Goal: Find contact information: Find contact information

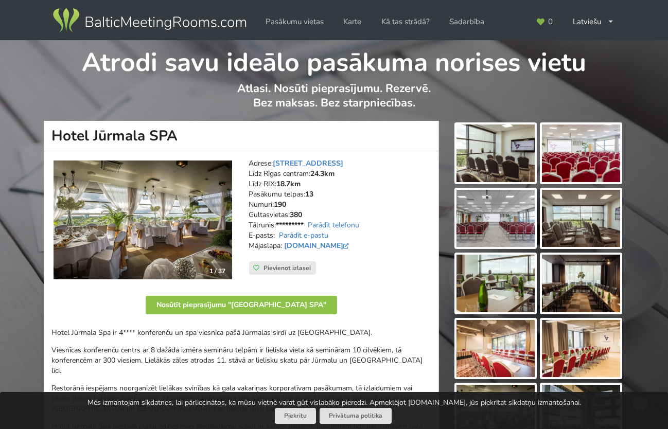
click at [308, 235] on link "Parādīt e-pastu" at bounding box center [303, 235] width 49 height 10
drag, startPoint x: 380, startPoint y: 235, endPoint x: 276, endPoint y: 238, distance: 104.0
click at [276, 238] on address "Adrese: [STREET_ADDRESS][PERSON_NAME] Līdz Rīgas centram: 24.3km Līdz RIX: 18.7…" at bounding box center [339, 209] width 183 height 103
copy address "[EMAIL_ADDRESS][DOMAIN_NAME]"
click at [311, 242] on link "[DOMAIN_NAME]" at bounding box center [317, 246] width 67 height 10
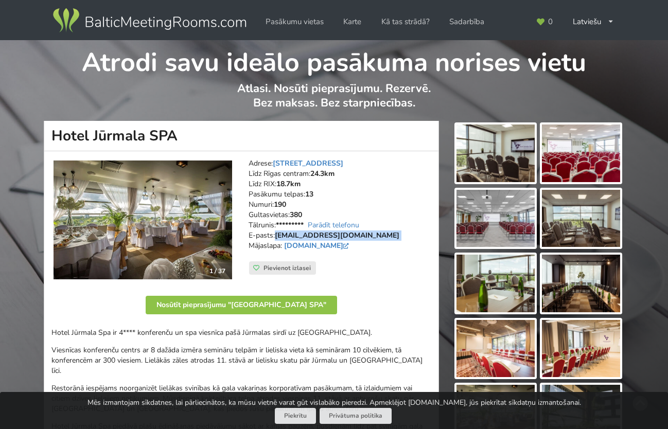
click at [496, 160] on img at bounding box center [495, 153] width 78 height 58
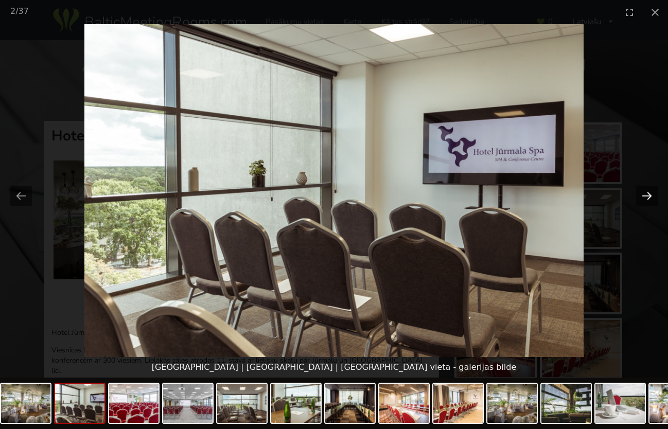
click at [647, 194] on button "Next slide" at bounding box center [647, 196] width 22 height 20
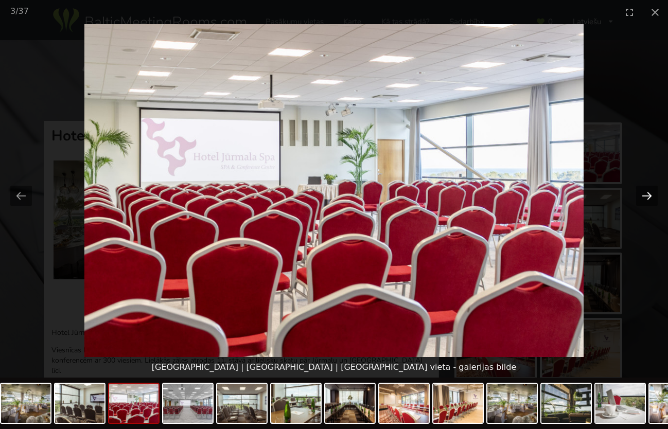
click at [647, 194] on button "Next slide" at bounding box center [647, 196] width 22 height 20
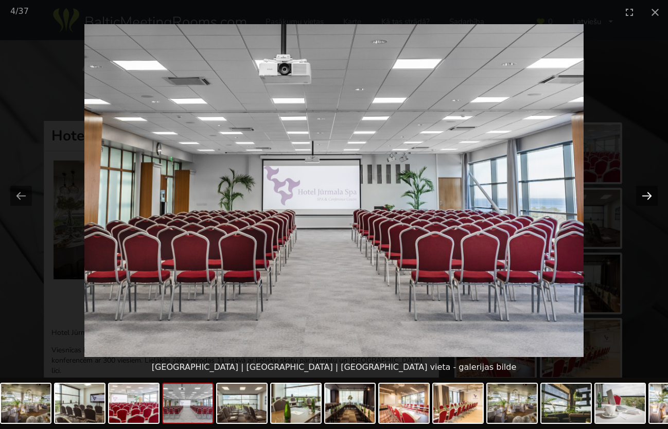
click at [647, 194] on button "Next slide" at bounding box center [647, 196] width 22 height 20
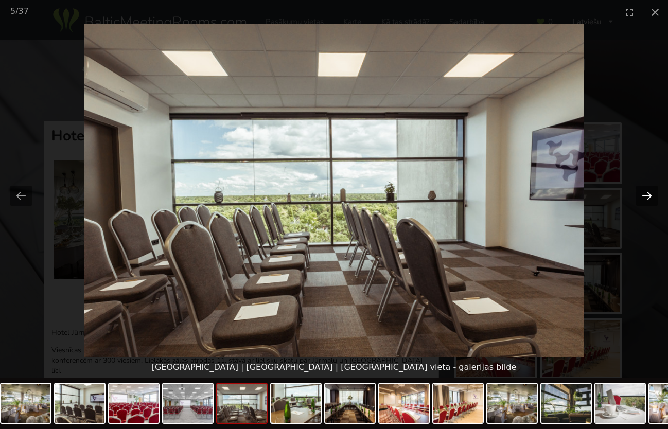
click at [647, 194] on button "Next slide" at bounding box center [647, 196] width 22 height 20
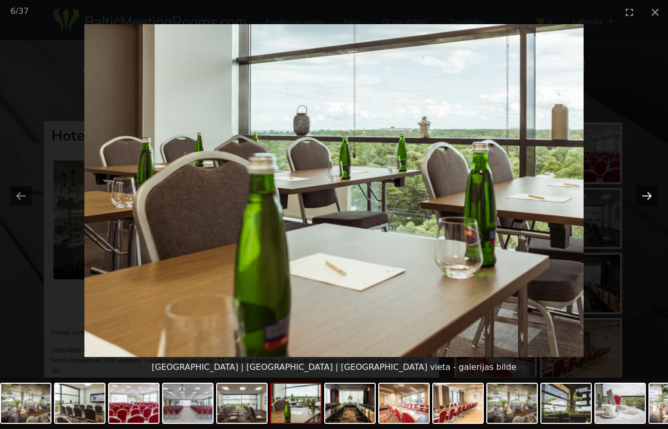
click at [647, 194] on button "Next slide" at bounding box center [647, 196] width 22 height 20
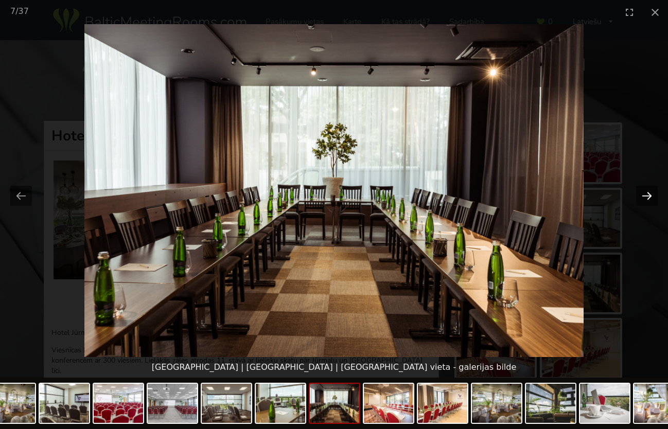
click at [647, 194] on button "Next slide" at bounding box center [647, 196] width 22 height 20
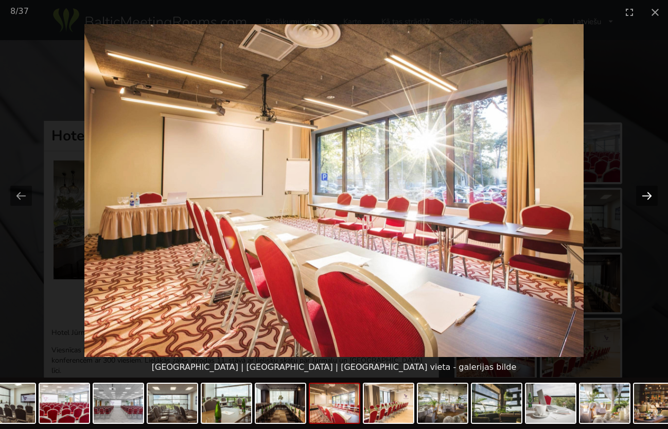
click at [647, 194] on button "Next slide" at bounding box center [647, 196] width 22 height 20
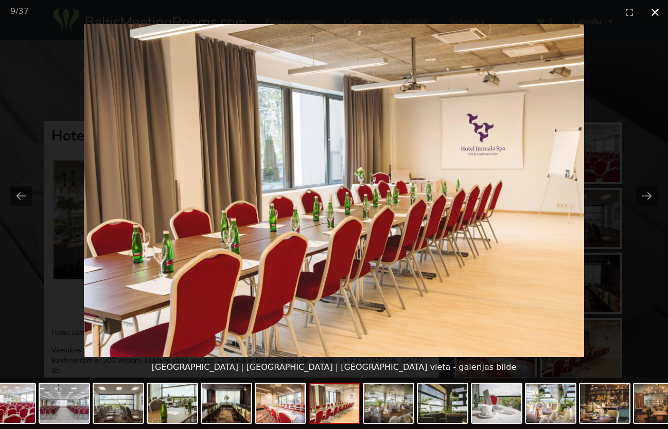
click at [655, 9] on button "Close gallery" at bounding box center [655, 12] width 26 height 24
